Goal: Transaction & Acquisition: Register for event/course

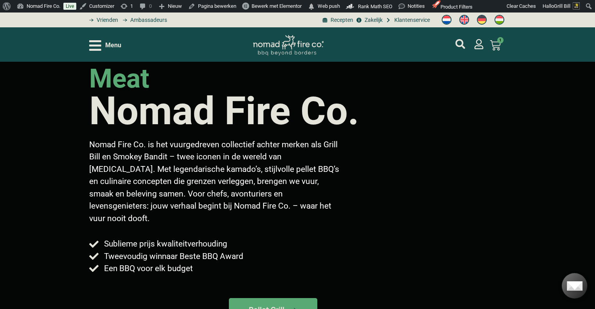
click at [109, 46] on span "Menu" at bounding box center [113, 45] width 16 height 9
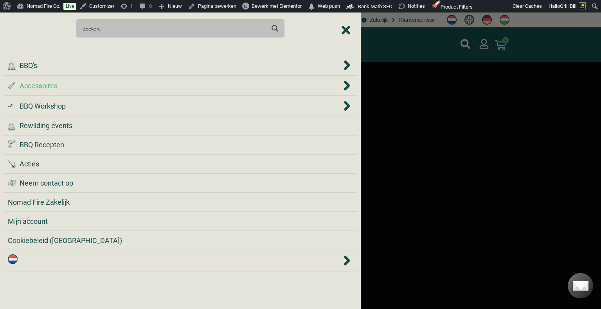
click at [91, 89] on div ".st0 { fill: #2c4a4e; } .st1 { fill: url(#Naamloos_verloop_2); } .st2 { fill: #…" at bounding box center [175, 86] width 334 height 11
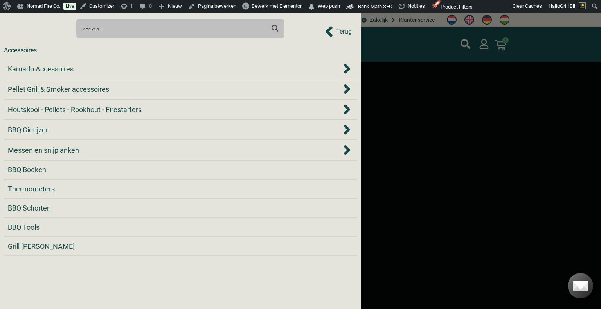
click at [389, 86] on div at bounding box center [300, 154] width 601 height 309
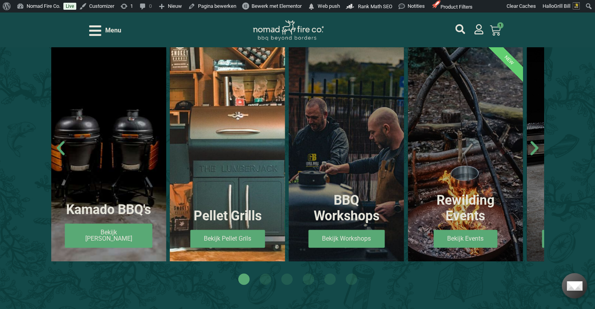
scroll to position [438, 0]
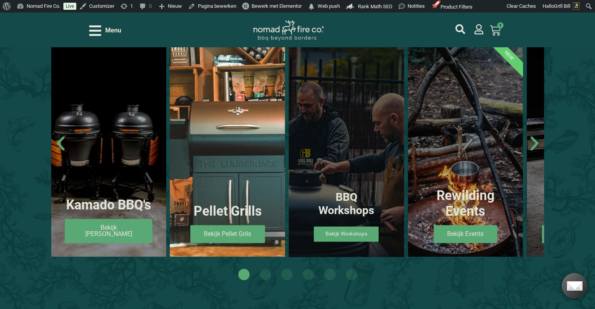
click at [345, 231] on span "Bekijk Workshops" at bounding box center [346, 234] width 65 height 15
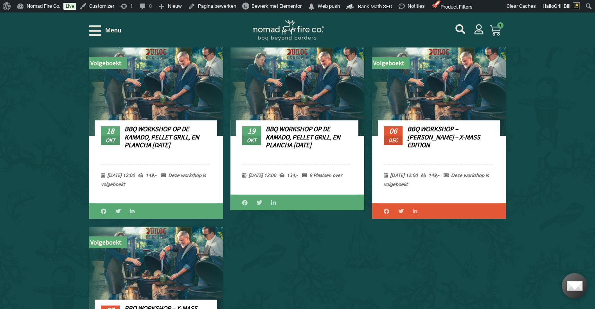
scroll to position [325, 0]
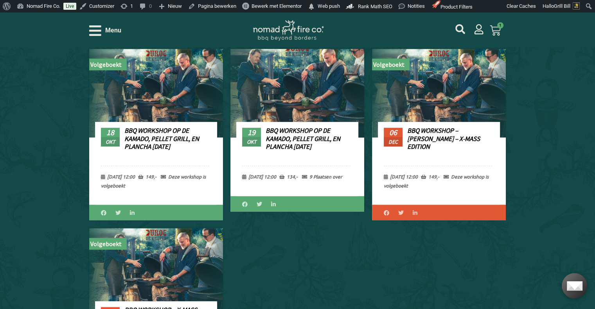
click at [319, 138] on link "BBQ Workshop op de Kamado, Pellet Grill, en Plancha [DATE]" at bounding box center [303, 138] width 75 height 25
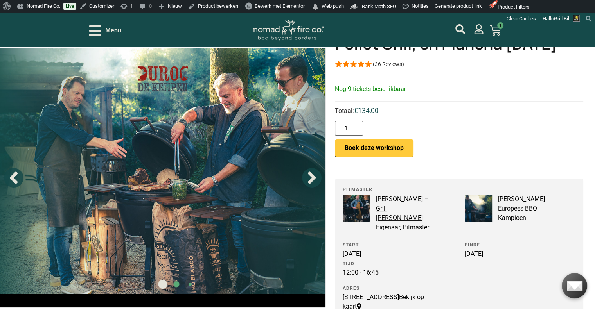
scroll to position [53, 0]
click at [354, 126] on input "2" at bounding box center [349, 128] width 28 height 14
click at [354, 126] on input "3" at bounding box center [349, 128] width 28 height 14
click at [354, 126] on input "4" at bounding box center [349, 128] width 28 height 14
click at [353, 126] on input "5" at bounding box center [349, 128] width 28 height 14
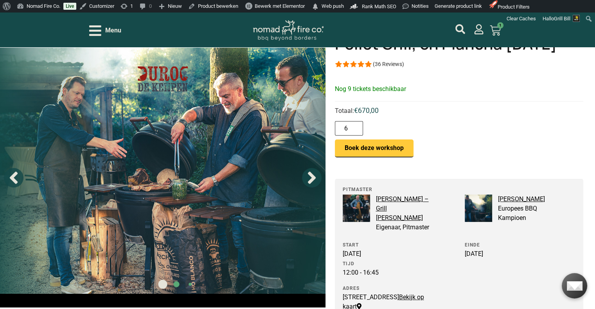
click at [353, 126] on input "6" at bounding box center [349, 128] width 28 height 14
click at [353, 126] on input "7" at bounding box center [349, 128] width 28 height 14
click at [353, 126] on input "8" at bounding box center [349, 128] width 28 height 14
click at [352, 130] on input "7" at bounding box center [349, 128] width 28 height 14
click at [353, 126] on input "8" at bounding box center [349, 128] width 28 height 14
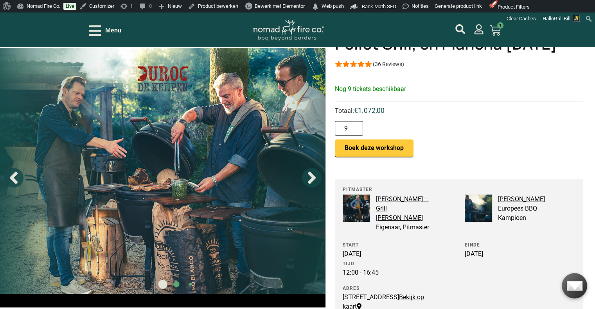
type input "9"
click at [353, 126] on input "9" at bounding box center [349, 128] width 28 height 14
click at [378, 125] on div "BBQ Workshop op de Kamado, Pellet Grill, en Plancha [DATE] aantal 9" at bounding box center [459, 128] width 248 height 14
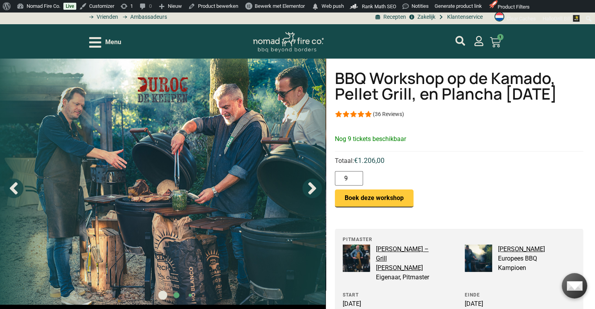
scroll to position [0, 0]
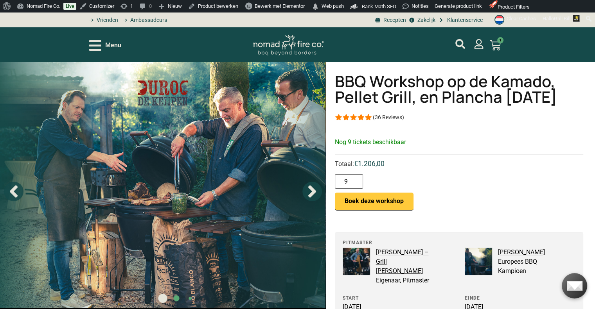
click at [395, 117] on div "(36 Reviews)" at bounding box center [388, 117] width 31 height 8
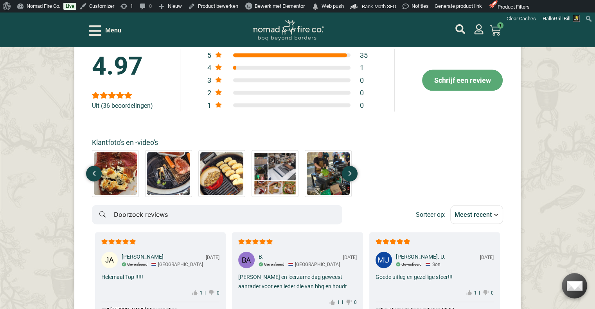
scroll to position [1529, 0]
